Goal: Information Seeking & Learning: Find specific fact

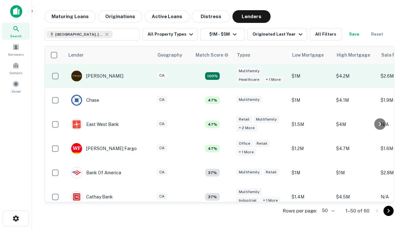
click at [226, 76] on td "100%" at bounding box center [212, 76] width 41 height 24
